Goal: Task Accomplishment & Management: Manage account settings

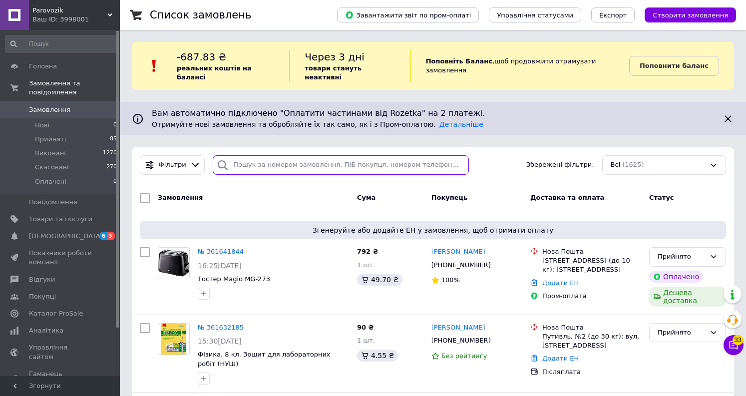
click at [267, 161] on input "search" at bounding box center [341, 164] width 256 height 19
click at [78, 213] on link "Товари та послуги" at bounding box center [61, 219] width 123 height 17
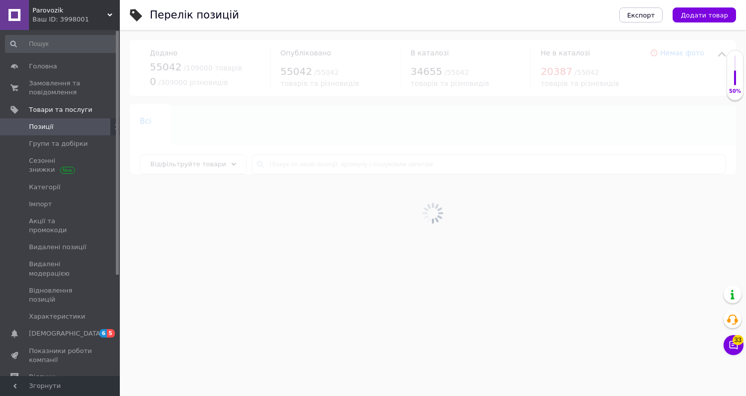
click at [370, 174] on div at bounding box center [433, 213] width 626 height 366
click at [378, 163] on div at bounding box center [433, 213] width 626 height 366
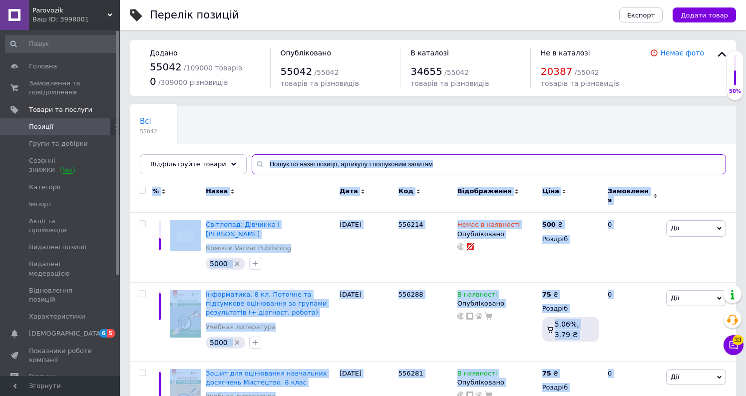
click at [378, 163] on input "text" at bounding box center [489, 164] width 474 height 20
click at [367, 164] on input "text" at bounding box center [489, 164] width 474 height 20
click at [362, 164] on input "text" at bounding box center [489, 164] width 474 height 20
paste input "G02661"
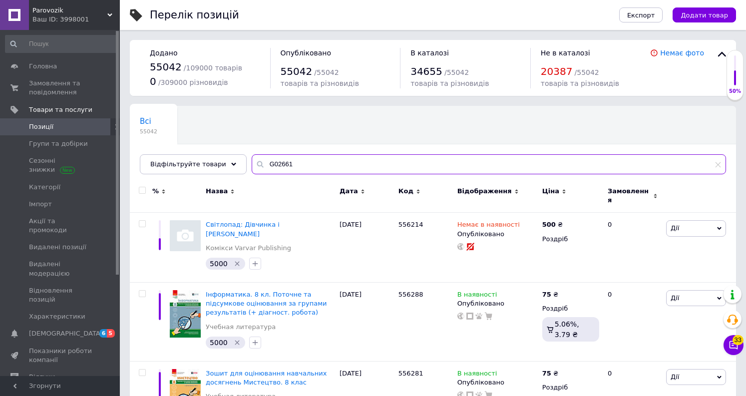
type input "G02661"
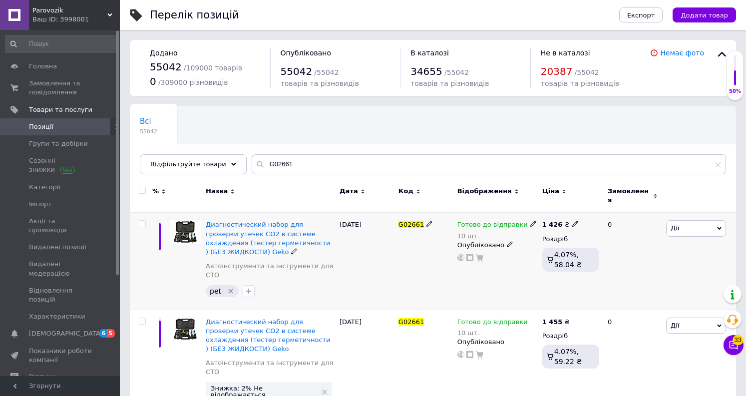
click at [530, 220] on div "Готово до відправки 10 шт." at bounding box center [497, 230] width 80 height 20
click at [525, 222] on div "Готово до відправки" at bounding box center [496, 224] width 79 height 9
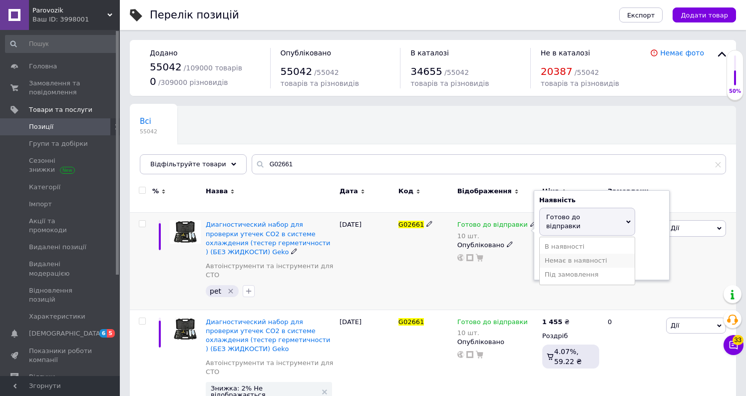
click at [550, 254] on li "Немає в наявності" at bounding box center [586, 261] width 95 height 14
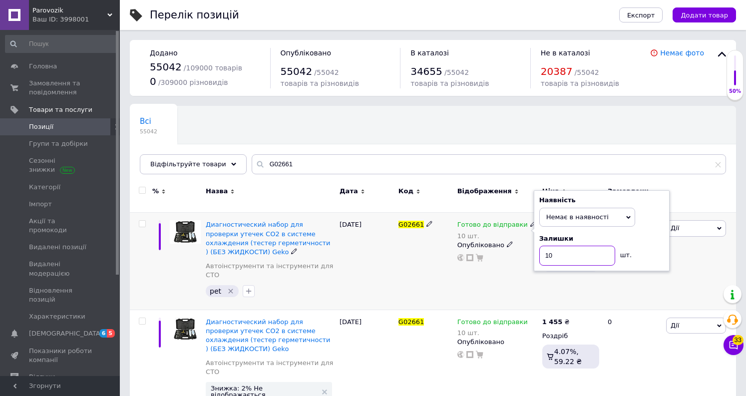
click at [556, 247] on input "10" at bounding box center [577, 256] width 76 height 20
type input "0"
click at [530, 318] on icon at bounding box center [533, 321] width 6 height 6
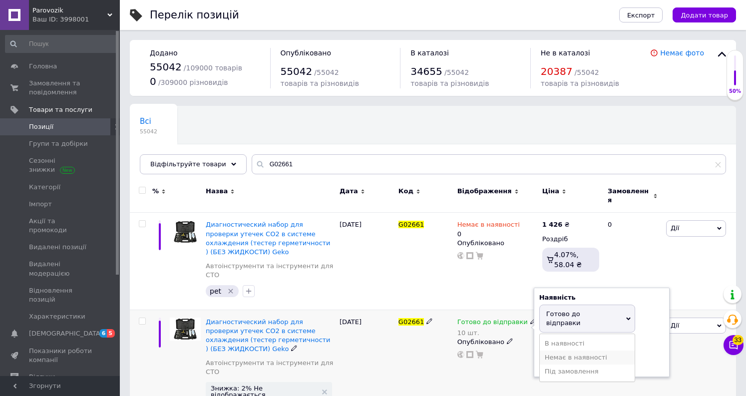
click at [556, 350] on li "Немає в наявності" at bounding box center [586, 357] width 95 height 14
click at [550, 342] on input "10" at bounding box center [577, 352] width 76 height 20
type input "0"
click at [514, 350] on div at bounding box center [497, 354] width 82 height 8
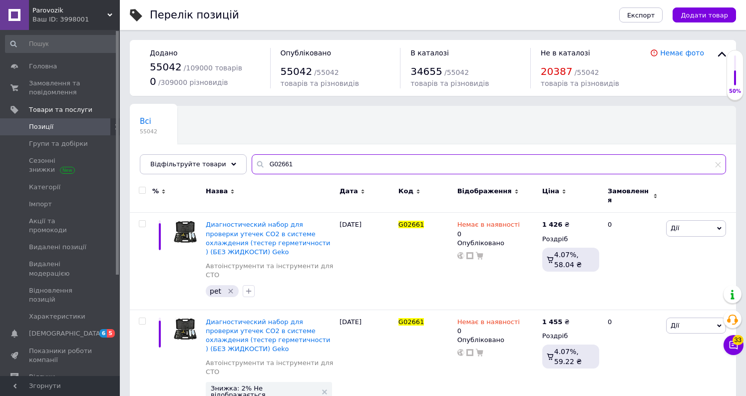
click at [354, 172] on input "G02661" at bounding box center [489, 164] width 474 height 20
click at [431, 136] on div "Всі 55042 Ok Відфільтровано... Зберегти" at bounding box center [433, 145] width 606 height 82
